Goal: Check status

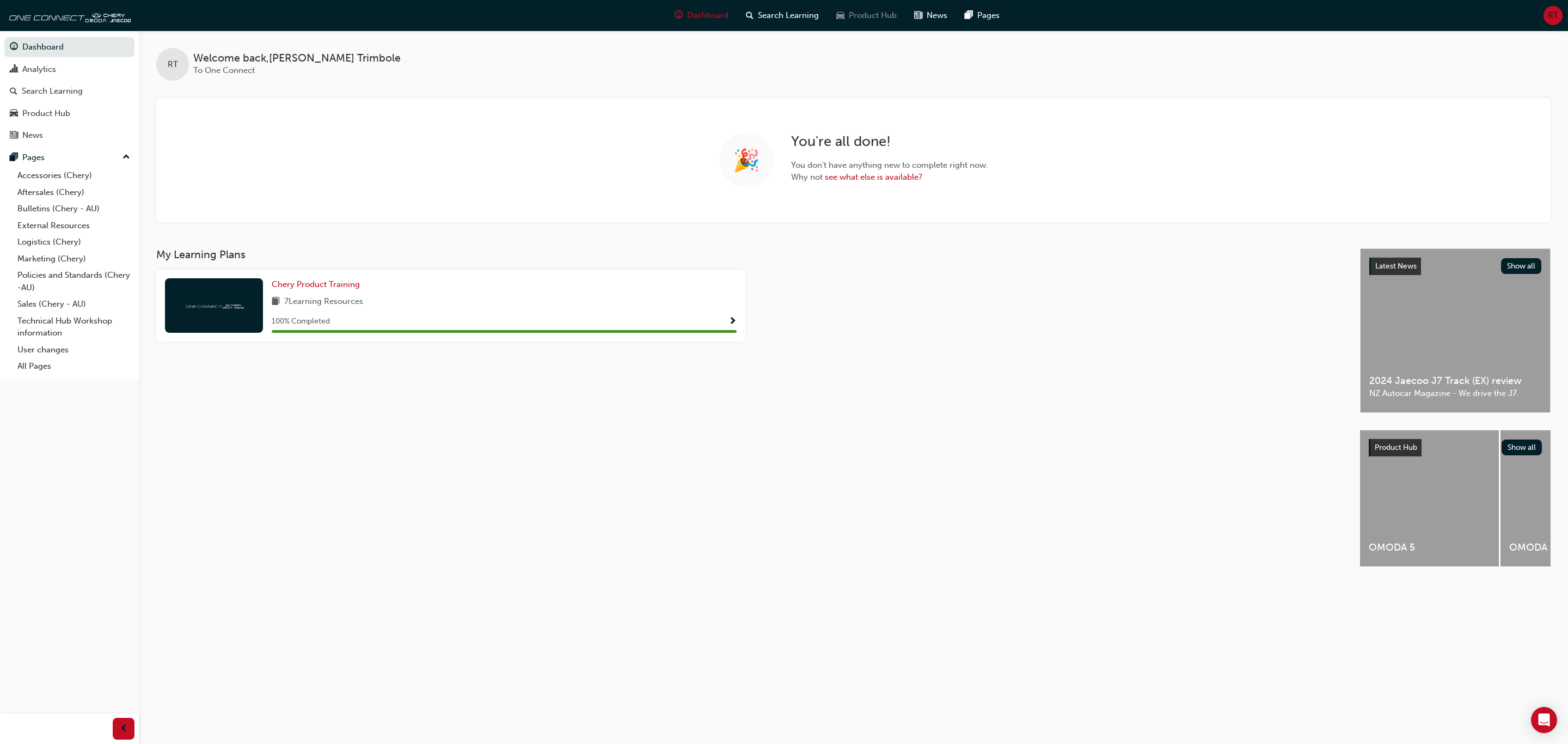
click at [853, 19] on span "Product Hub" at bounding box center [872, 15] width 48 height 13
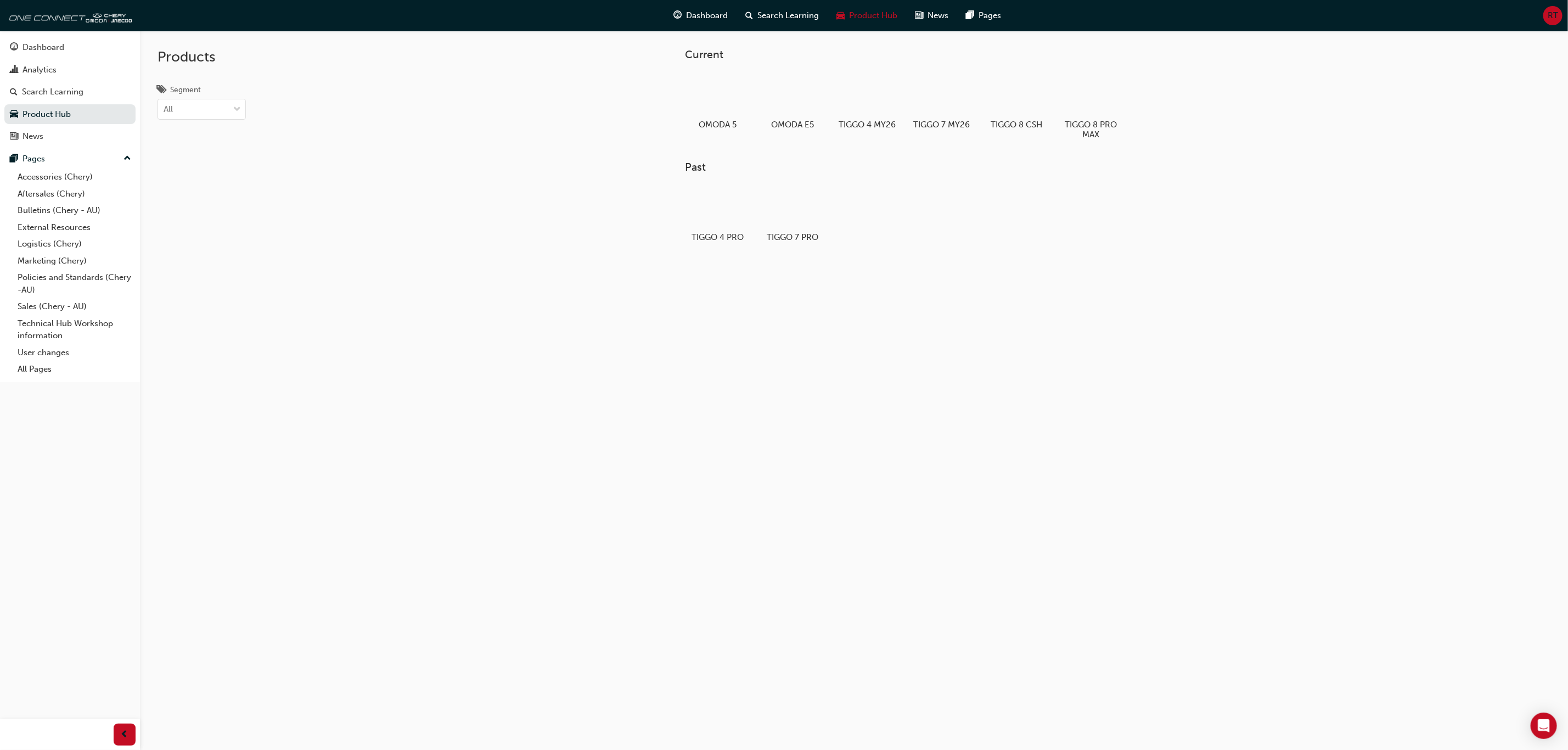
click at [1079, 453] on div "Current OMODA 5 OMODA E5 TIGGO 4 MY26 TIGGO 7 MY26 TIGGO 8 CSH TIGGO 8 PRO MAX …" at bounding box center [854, 406] width 1428 height 750
click at [61, 66] on div "Analytics" at bounding box center [70, 70] width 120 height 14
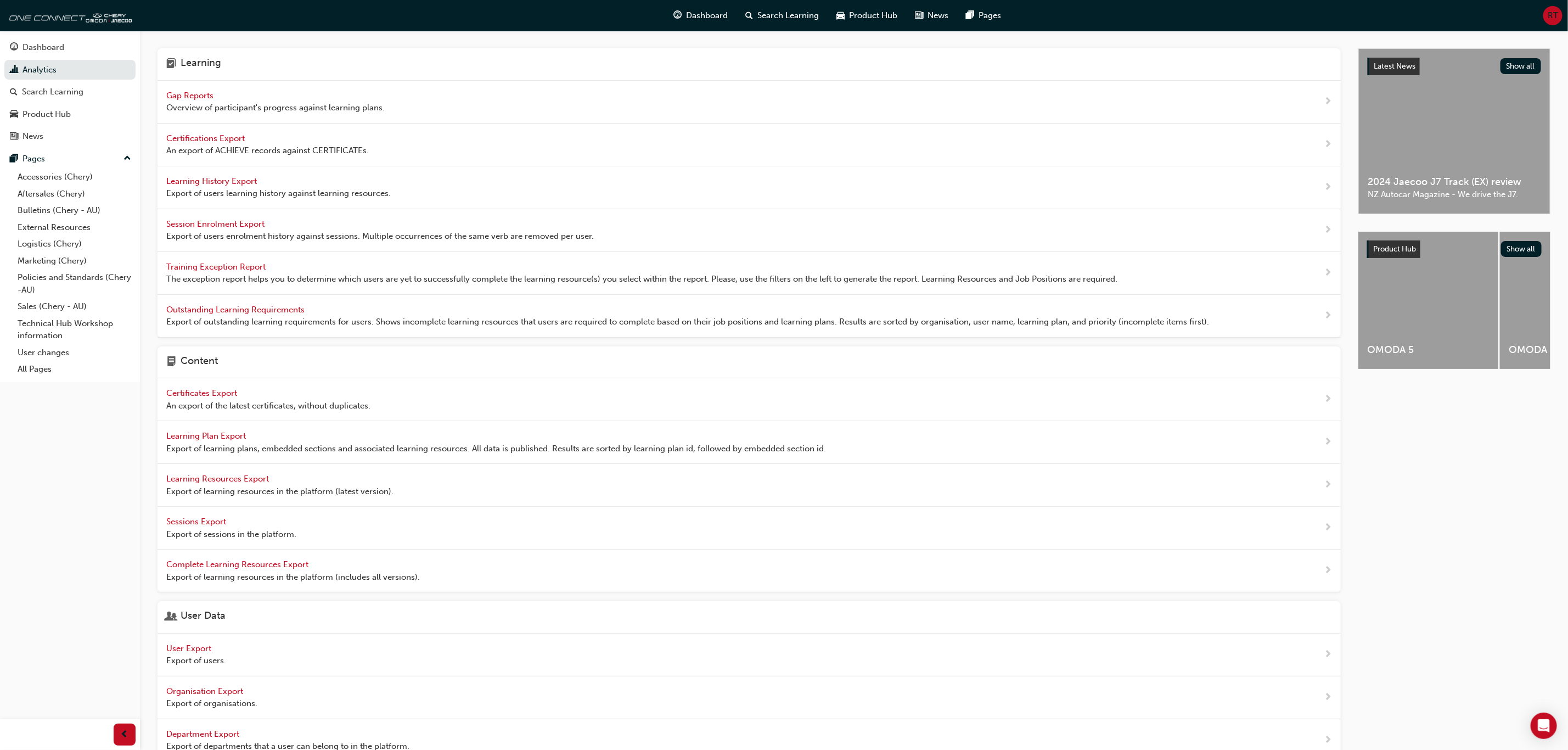
click at [1456, 570] on div "Latest News Show all 2024 Jaecoo J7 Track (EX) review NZ Autocar Magazine - We …" at bounding box center [1454, 431] width 192 height 765
click at [193, 90] on div "Gap Reports Overview of participant's progress against learning plans." at bounding box center [276, 102] width 218 height 25
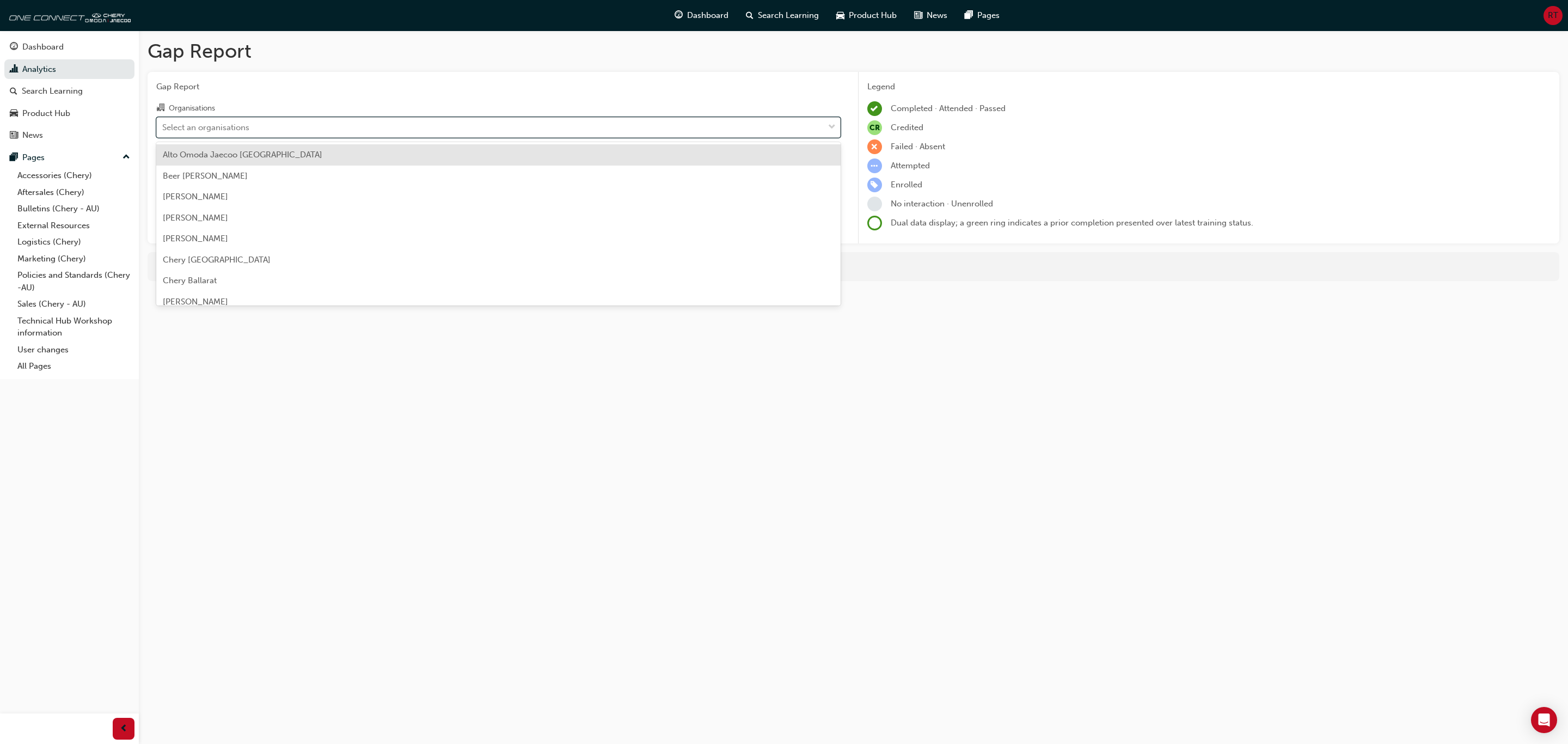
click at [316, 121] on div "Select an organisations" at bounding box center [491, 127] width 667 height 19
click at [163, 122] on input "Organisations option Alto Omoda Jaecoo [GEOGRAPHIC_DATA] focused, 1 of 165. 165…" at bounding box center [163, 126] width 1 height 9
type input "camp"
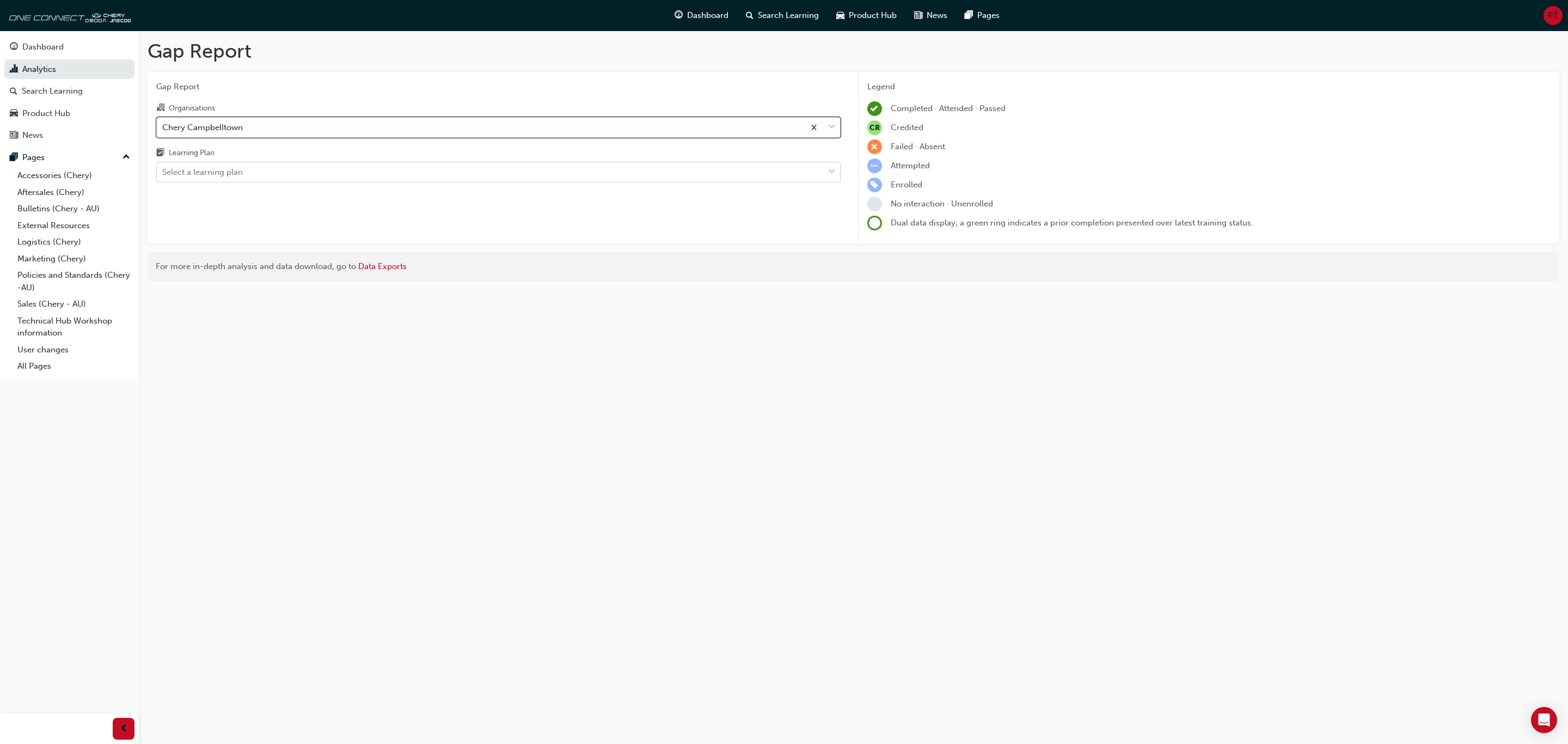
click at [410, 175] on div "Select a learning plan" at bounding box center [491, 172] width 667 height 19
click at [163, 175] on input "Learning Plan Select a learning plan" at bounding box center [163, 172] width 1 height 9
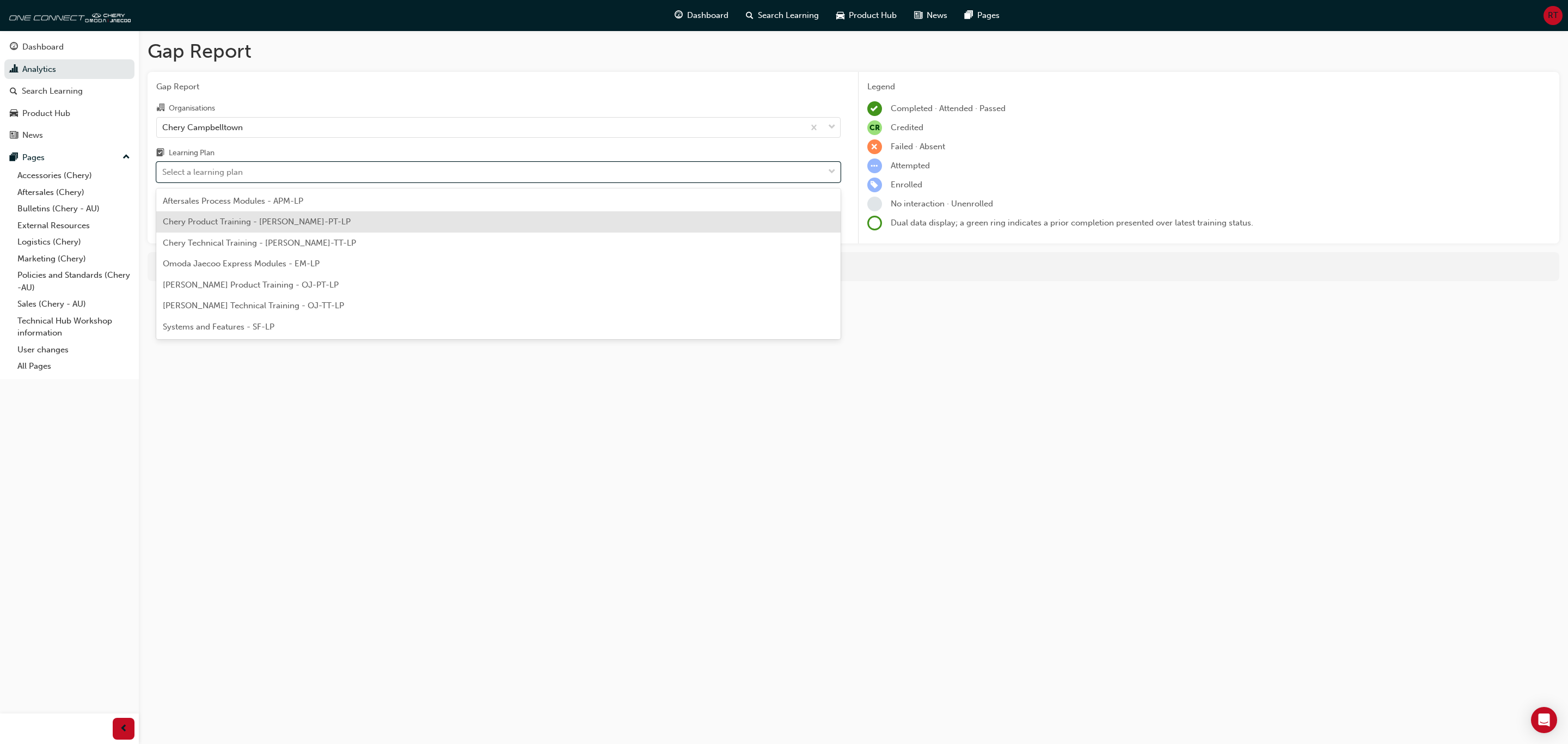
click at [387, 222] on div "Chery Product Training - [PERSON_NAME]-PT-LP" at bounding box center [499, 222] width 684 height 21
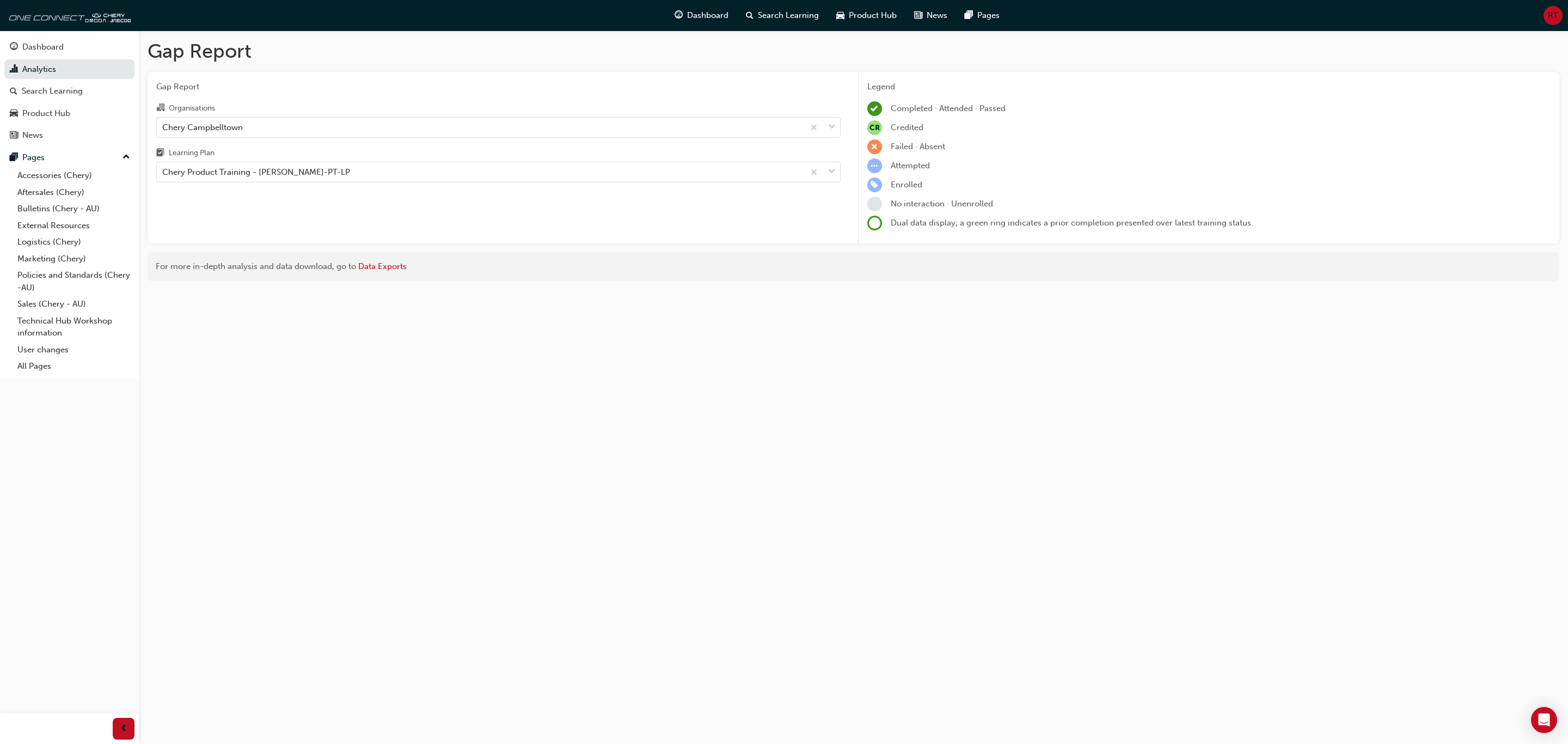
click at [716, 466] on div "Gap Report Gap Report Organisations Chery Campbelltown Learning Plan Chery Prod…" at bounding box center [784, 372] width 1568 height 744
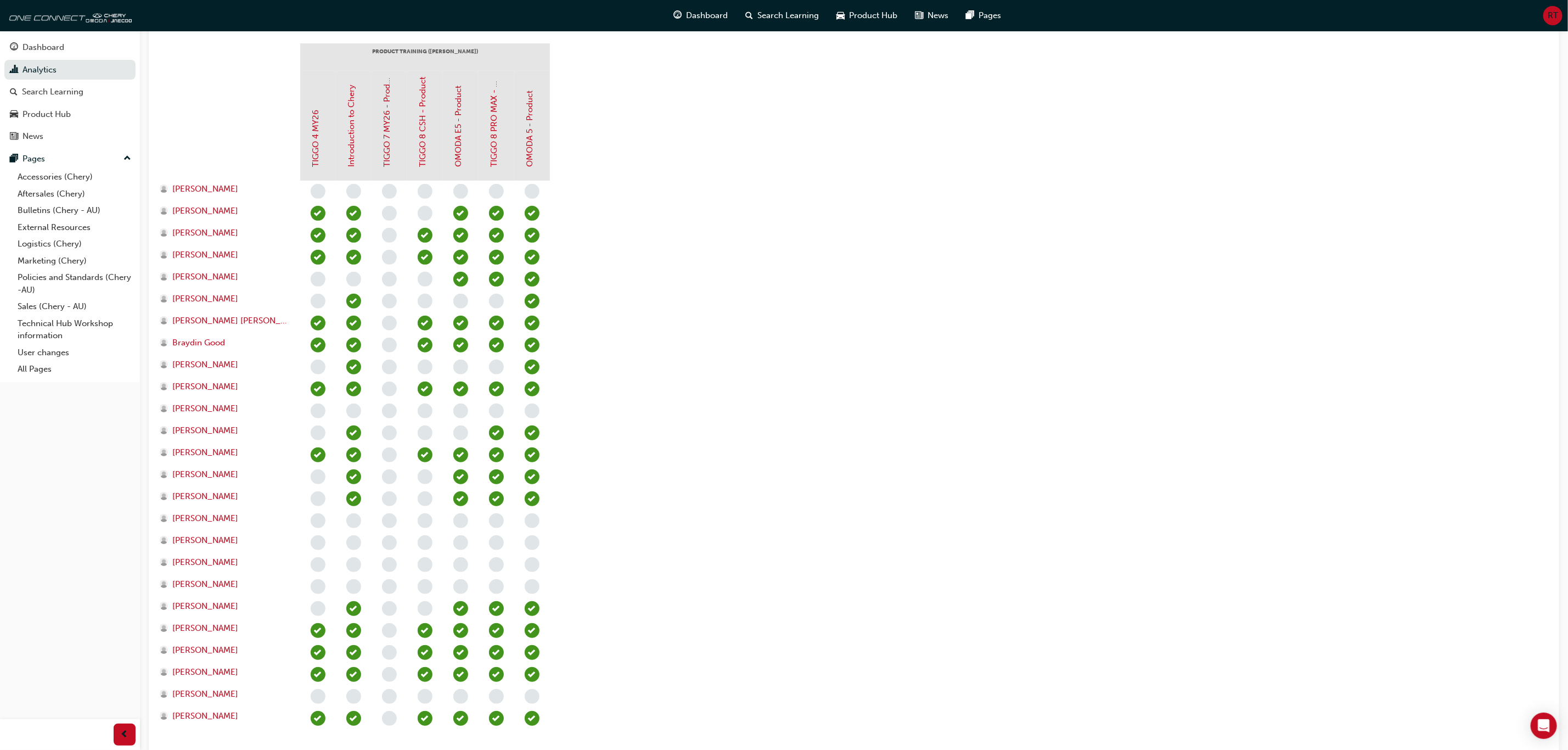
scroll to position [330, 0]
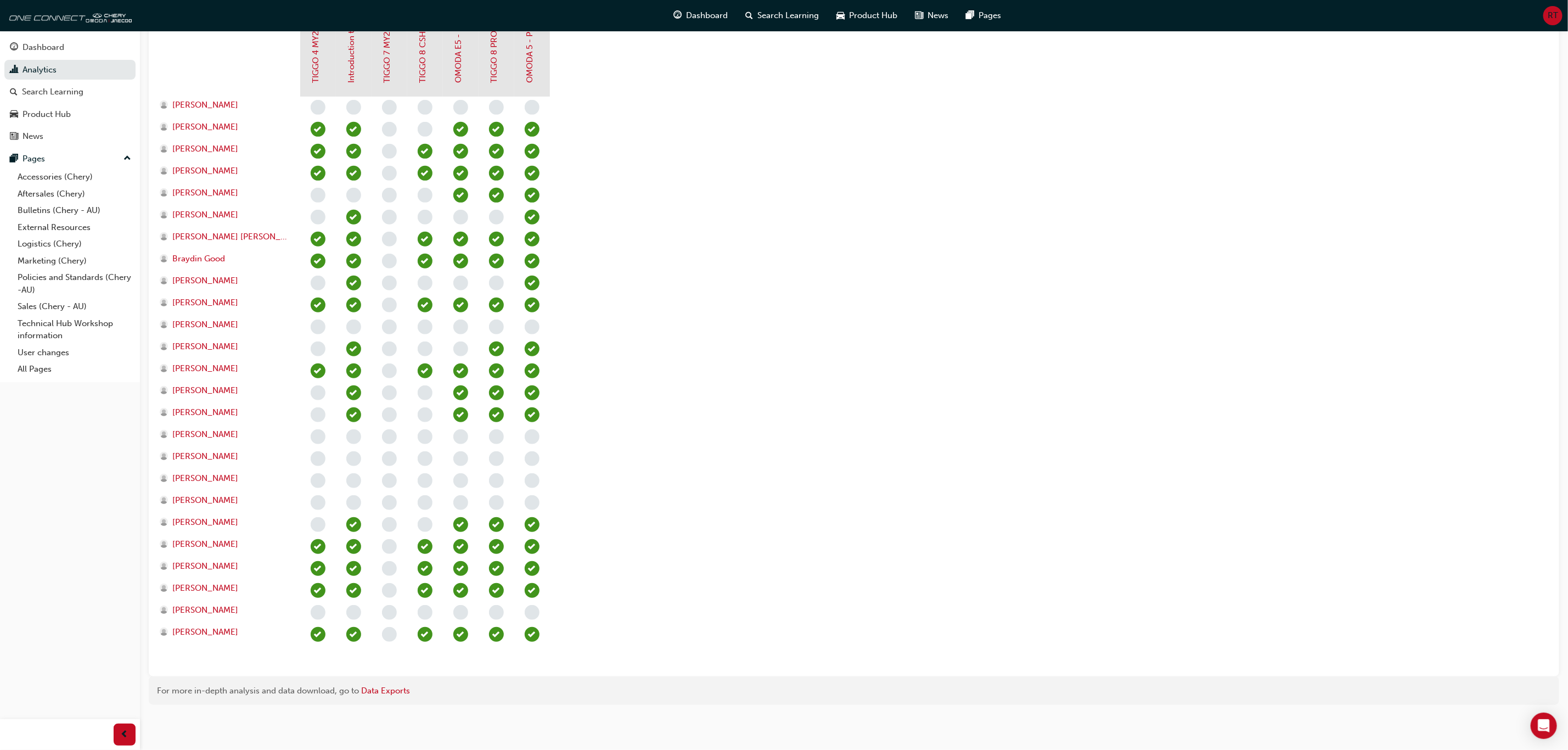
drag, startPoint x: 772, startPoint y: 360, endPoint x: 679, endPoint y: 300, distance: 110.7
click at [771, 359] on section "PRODUCT TRAINING ([PERSON_NAME]) TIGGO 4 MY26 Introduction to [PERSON_NAME] 7 M…" at bounding box center [854, 314] width 1393 height 708
